Goal: Find specific page/section: Find specific page/section

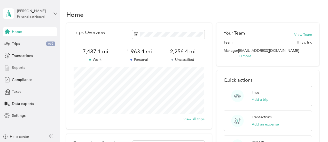
click at [23, 67] on span "Reports" at bounding box center [18, 67] width 13 height 5
